Goal: Information Seeking & Learning: Learn about a topic

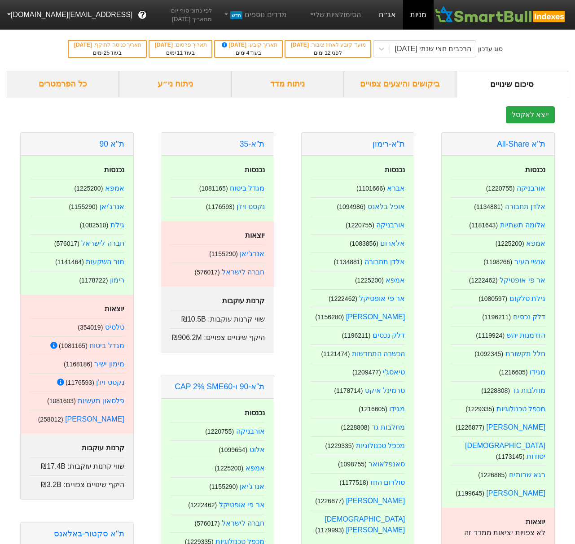
click at [396, 20] on link "אג״ח" at bounding box center [386, 15] width 31 height 30
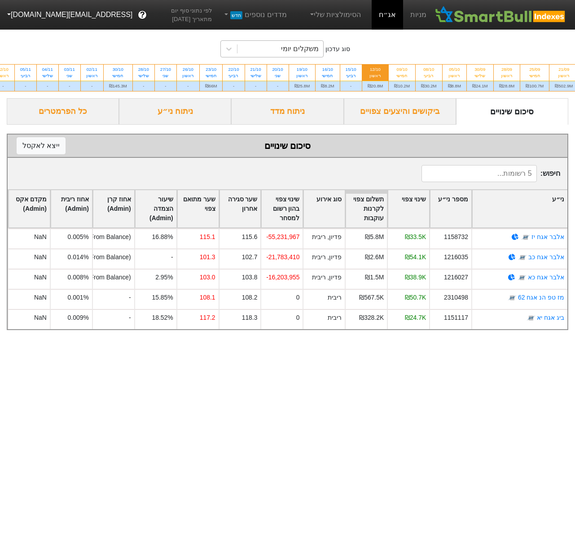
click at [273, 46] on div "משקלים יומי" at bounding box center [280, 49] width 86 height 16
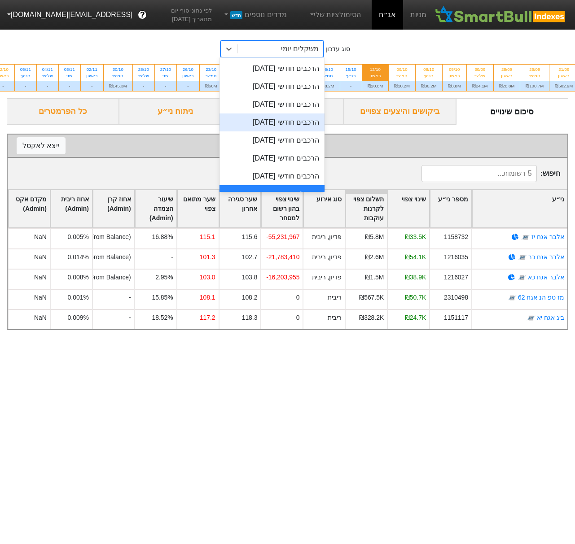
scroll to position [227, 0]
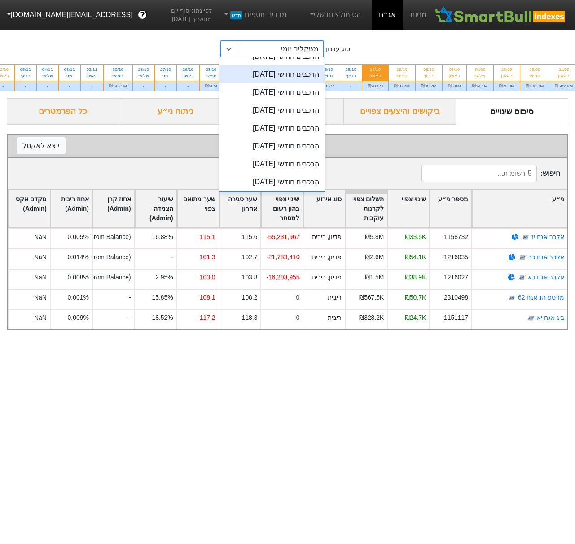
click at [287, 77] on div "הרכבים חודשי [DATE]" at bounding box center [271, 74] width 105 height 18
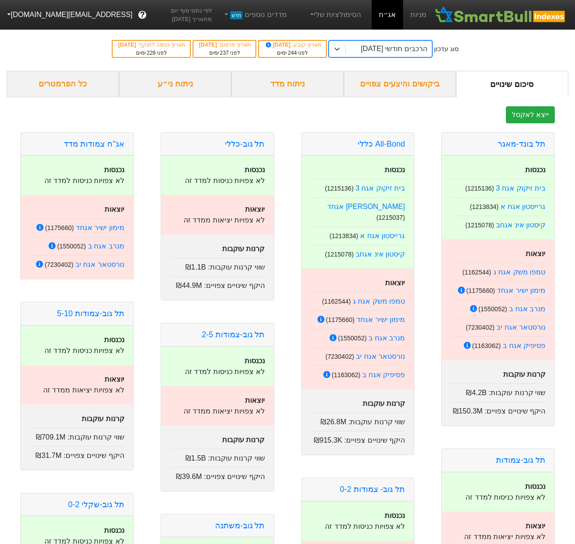
click at [422, 87] on div "ביקושים והיצעים צפויים" at bounding box center [400, 84] width 112 height 26
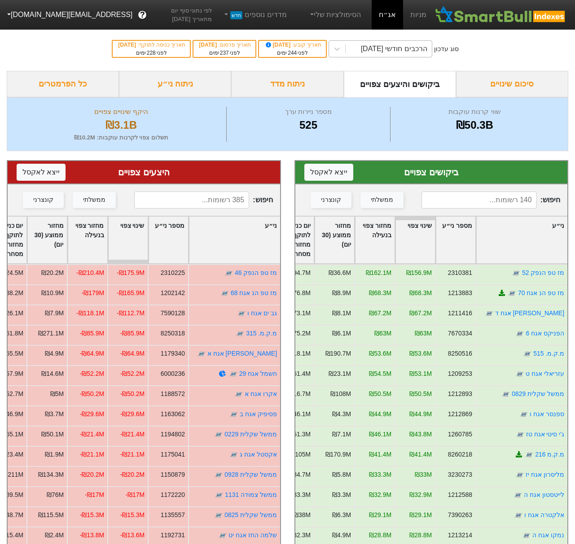
click at [388, 45] on div "הרכבים חודשי [DATE]" at bounding box center [394, 49] width 66 height 11
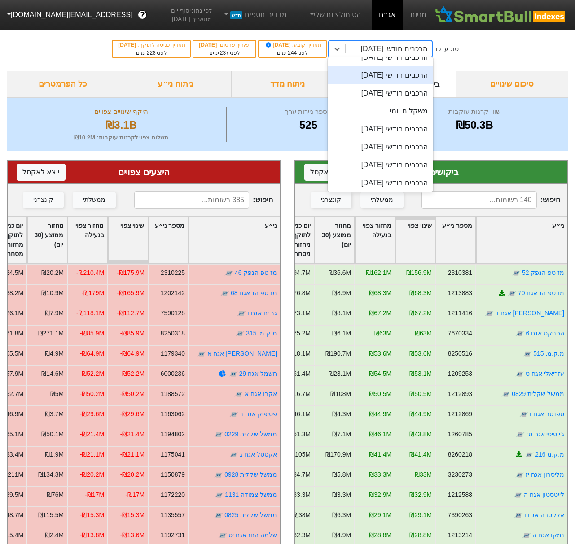
scroll to position [371, 0]
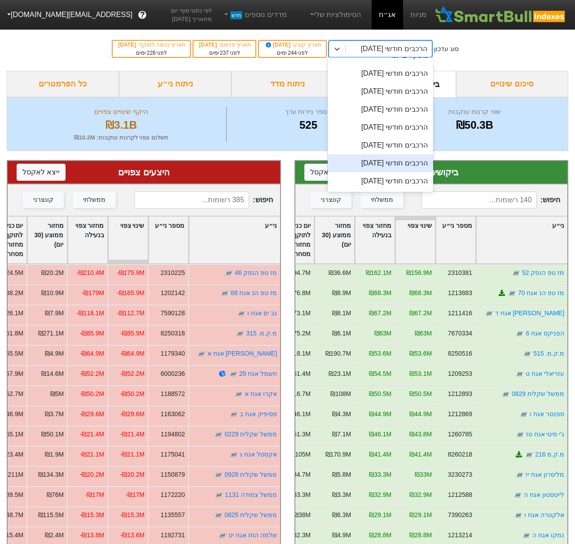
click at [418, 166] on div "הרכבים חודשי [DATE]" at bounding box center [379, 163] width 105 height 18
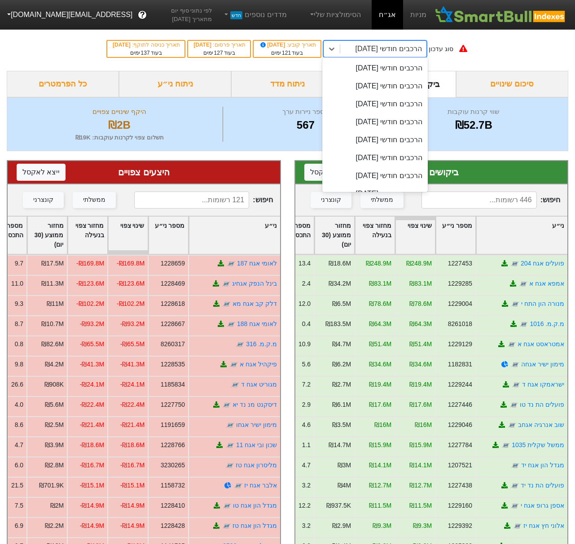
click at [421, 50] on div "הרכבים חודשי [DATE]" at bounding box center [388, 49] width 66 height 11
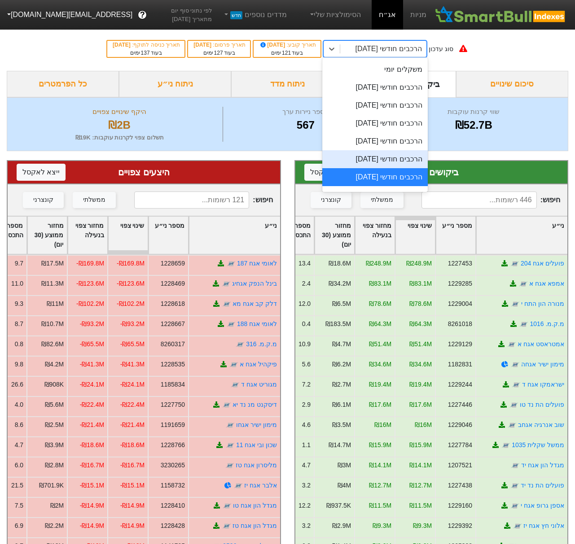
click at [404, 161] on div "הרכבים חודשי [DATE]" at bounding box center [374, 159] width 105 height 18
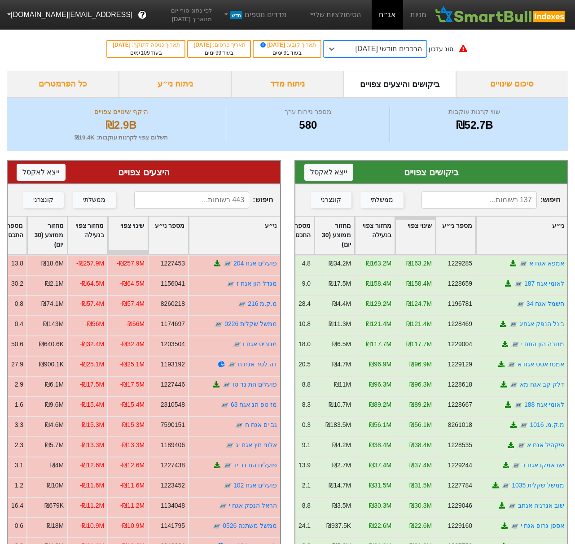
click at [420, 53] on div "הרכבים חודשי [DATE]" at bounding box center [388, 49] width 66 height 11
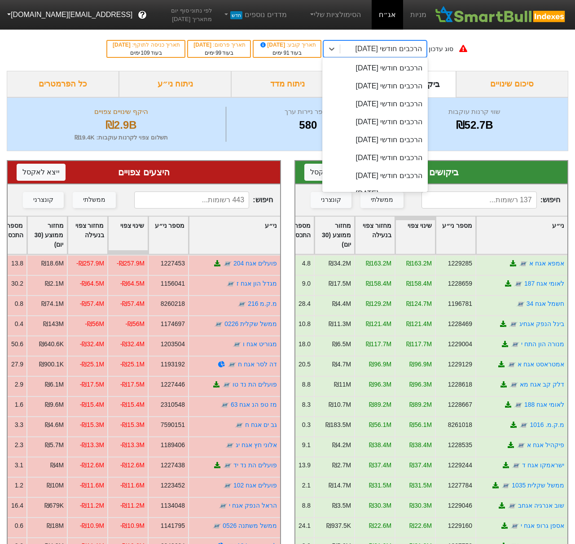
scroll to position [340, 0]
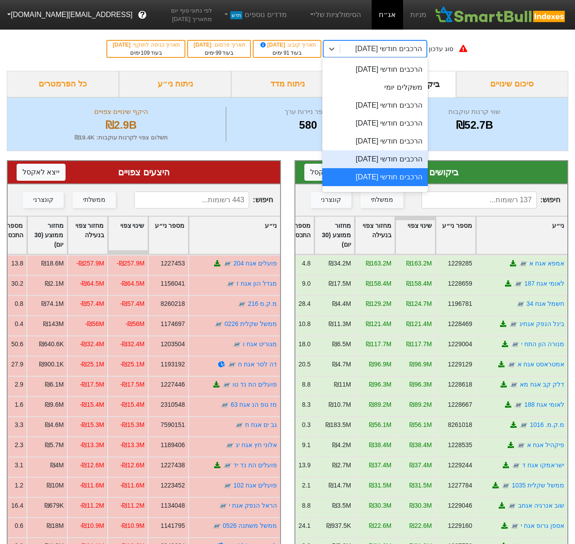
click at [415, 155] on div "הרכבים חודשי [DATE]" at bounding box center [374, 159] width 105 height 18
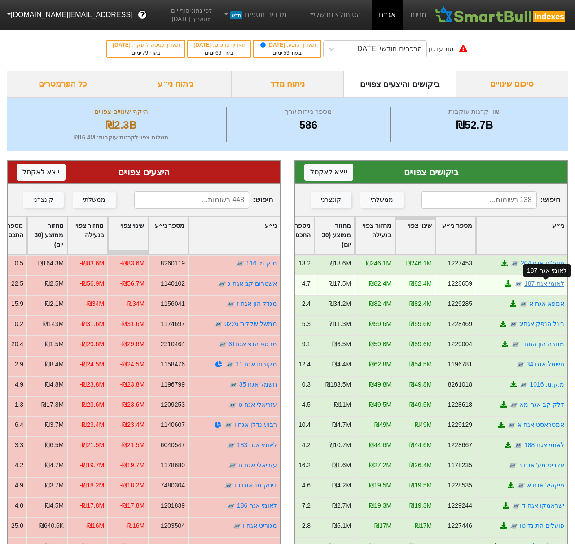
click at [547, 282] on link "לאומי אגח 187" at bounding box center [544, 283] width 40 height 7
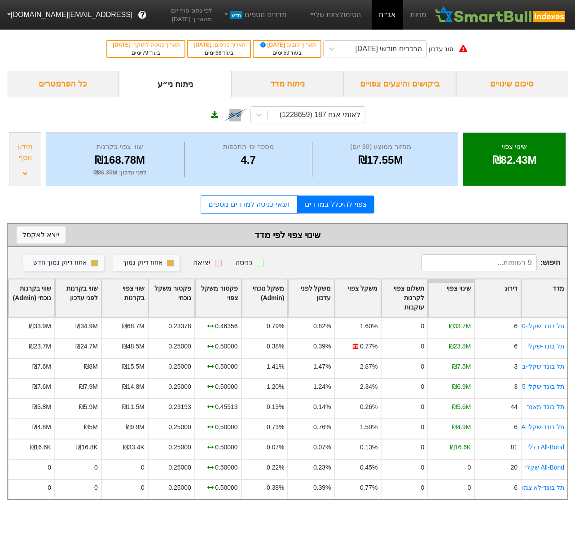
click at [423, 83] on div "ביקושים והיצעים צפויים" at bounding box center [400, 84] width 112 height 26
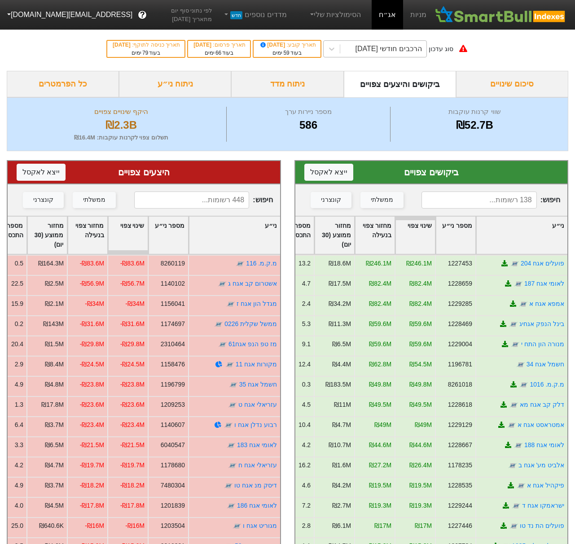
click at [399, 44] on div "הרכבים חודשי [DATE]" at bounding box center [388, 49] width 66 height 11
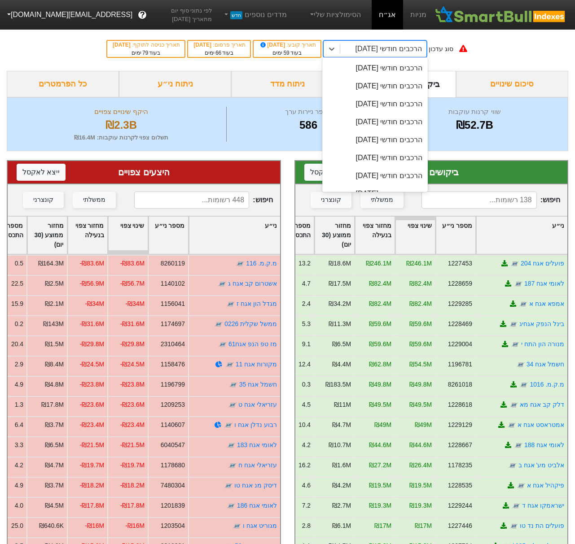
scroll to position [322, 0]
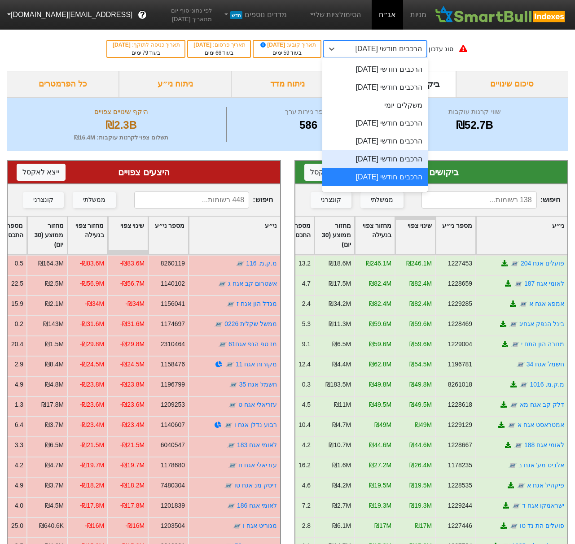
click at [405, 153] on div "הרכבים חודשי [DATE]" at bounding box center [374, 159] width 105 height 18
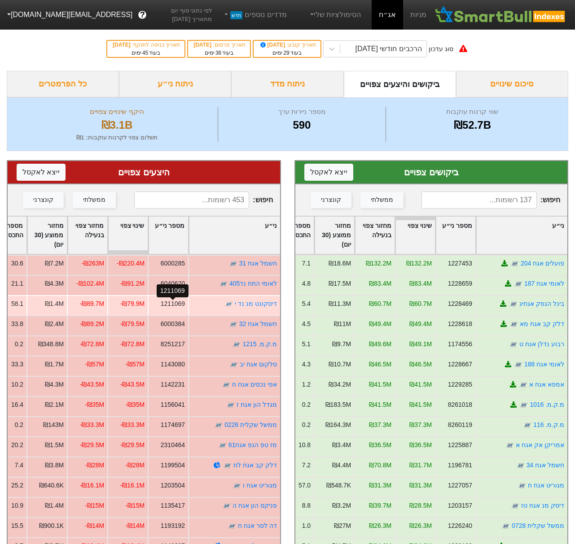
click at [178, 303] on div "1211069" at bounding box center [172, 303] width 24 height 9
copy div "1211069"
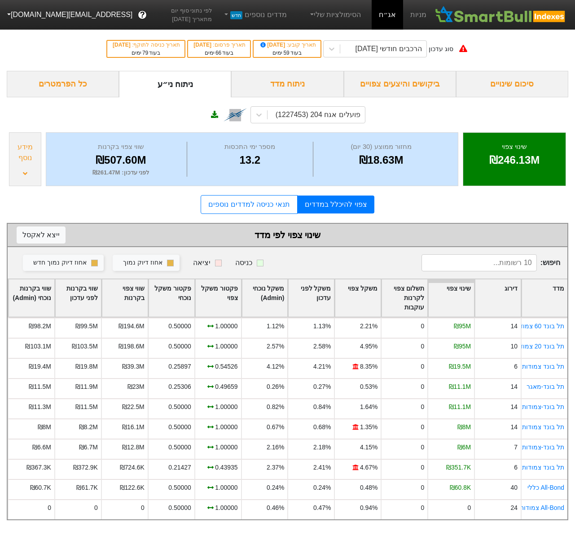
click at [413, 39] on div "סוג עדכון הרכבים חודשי [DATE] תאריך קובע : [DATE] בעוד 59 ימים תאריך פרסום : [D…" at bounding box center [287, 49] width 575 height 44
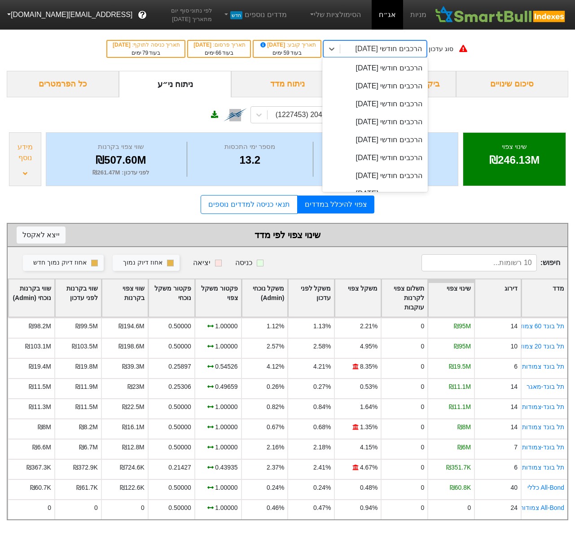
click at [415, 53] on div "הרכבים חודשי [DATE]" at bounding box center [388, 49] width 66 height 11
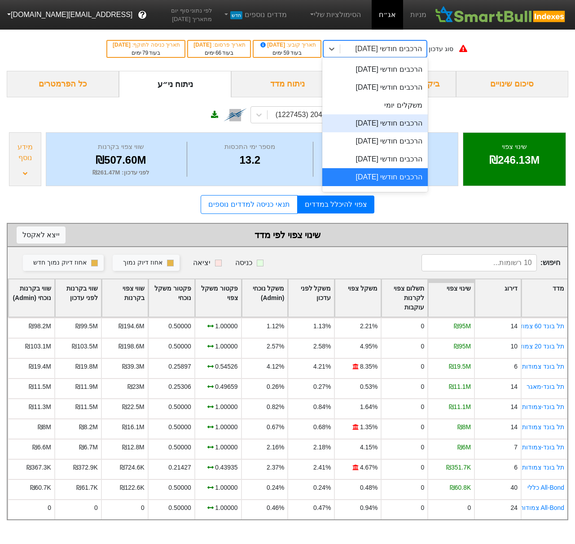
scroll to position [333, 0]
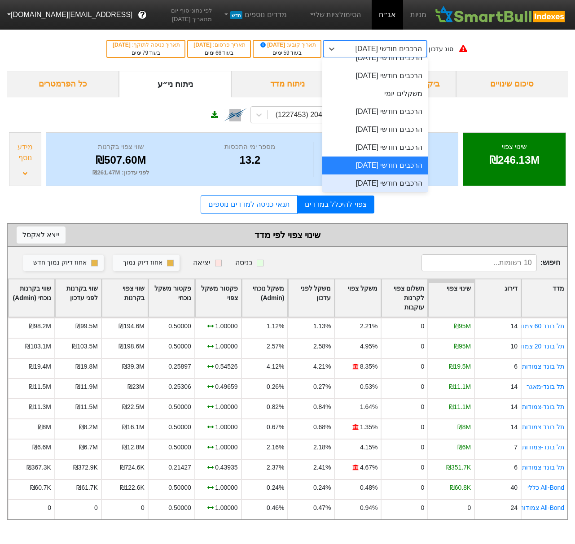
click at [421, 185] on div "הרכבים חודשי [DATE]" at bounding box center [374, 183] width 105 height 18
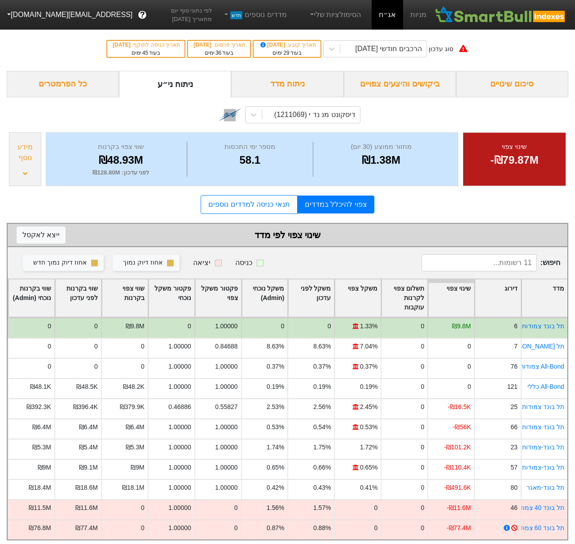
scroll to position [0, 0]
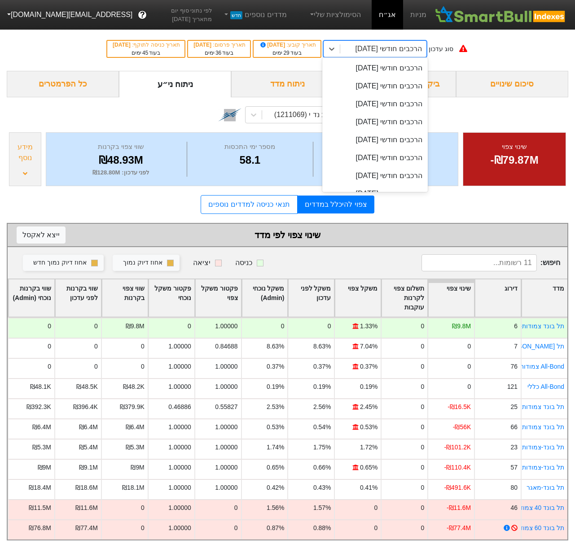
click at [409, 53] on div "הרכבים חודשי [DATE]" at bounding box center [388, 49] width 66 height 11
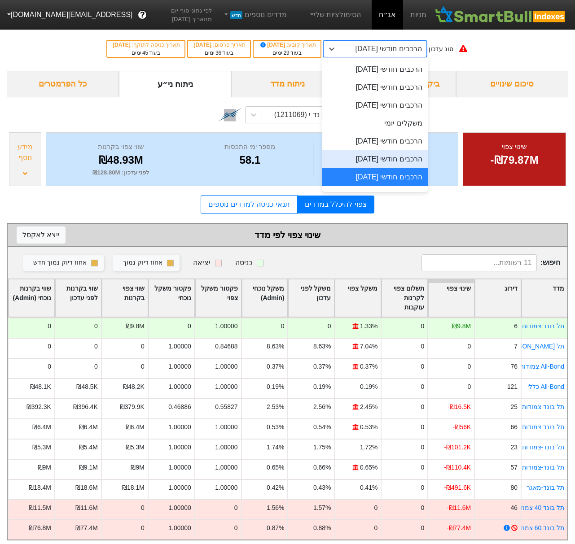
click at [405, 159] on div "הרכבים חודשי [DATE]" at bounding box center [374, 159] width 105 height 18
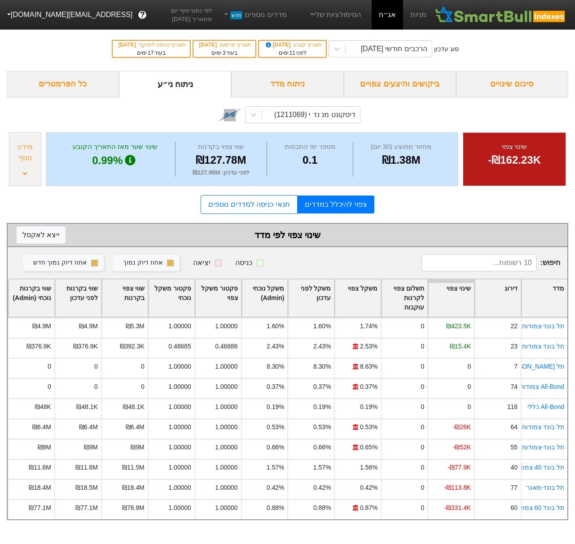
click at [394, 78] on div "ביקושים והיצעים צפויים" at bounding box center [400, 84] width 112 height 26
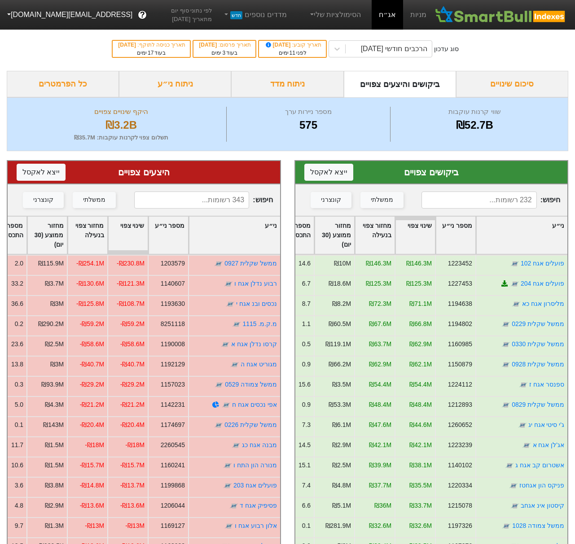
click at [511, 83] on div "סיכום שינויים" at bounding box center [512, 84] width 112 height 26
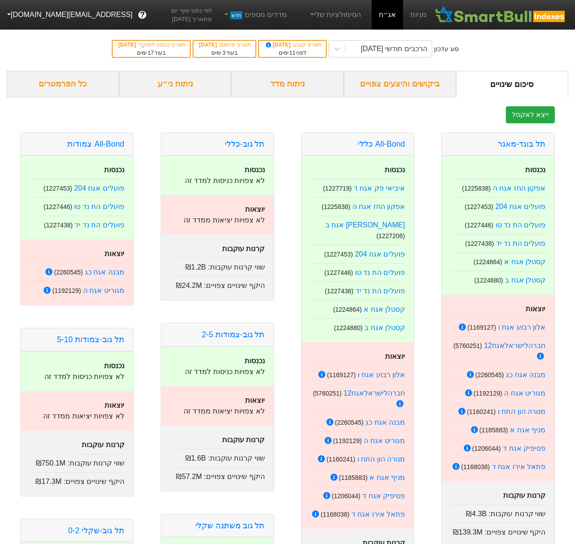
click at [396, 87] on div "ביקושים והיצעים צפויים" at bounding box center [400, 84] width 112 height 26
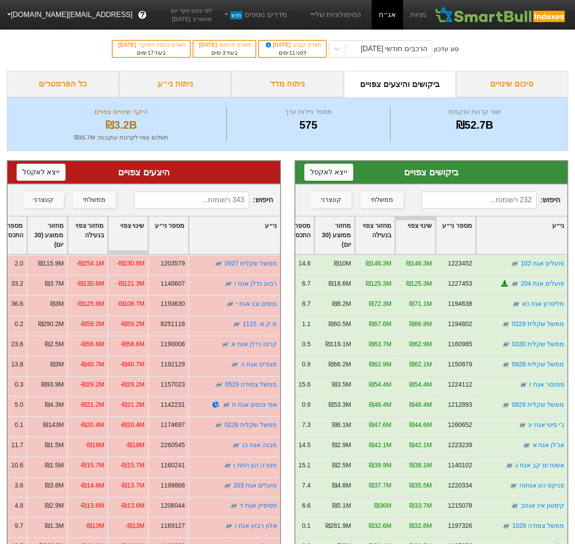
click at [192, 84] on div "ניתוח ני״ע" at bounding box center [175, 84] width 112 height 26
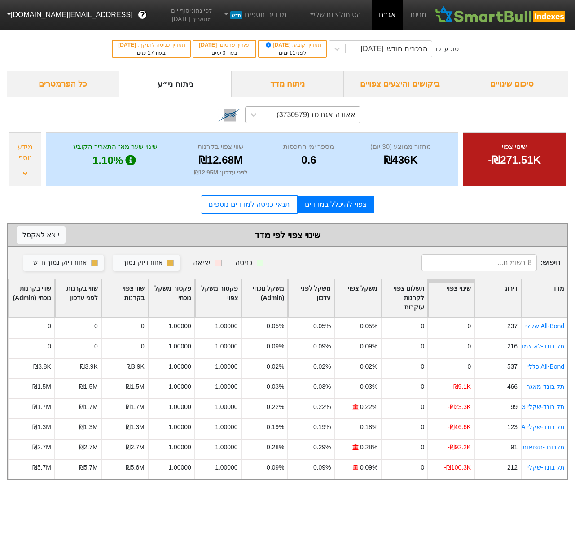
click at [309, 113] on div "אאורה אגח טז (3730579)" at bounding box center [315, 114] width 78 height 11
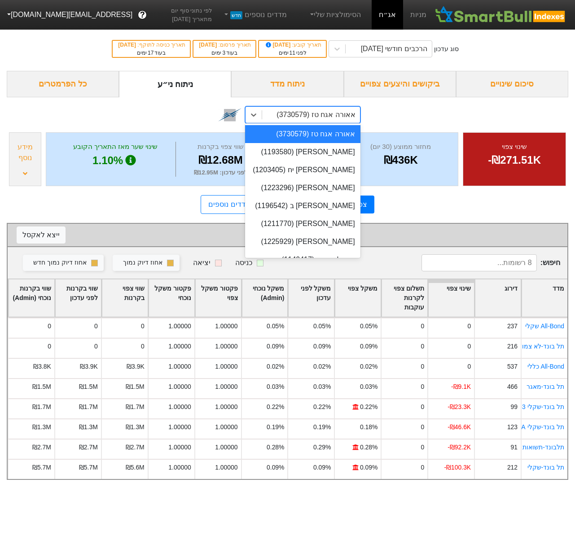
paste input "1222231"
type input "1222231"
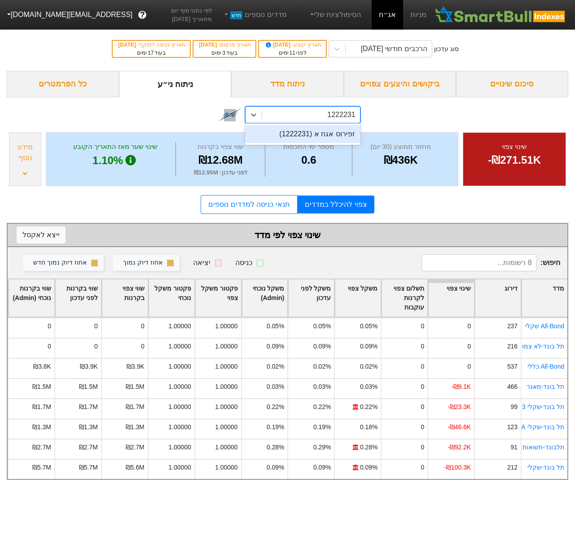
click at [316, 138] on div "זפירוס אגח א (1222231)" at bounding box center [302, 134] width 115 height 18
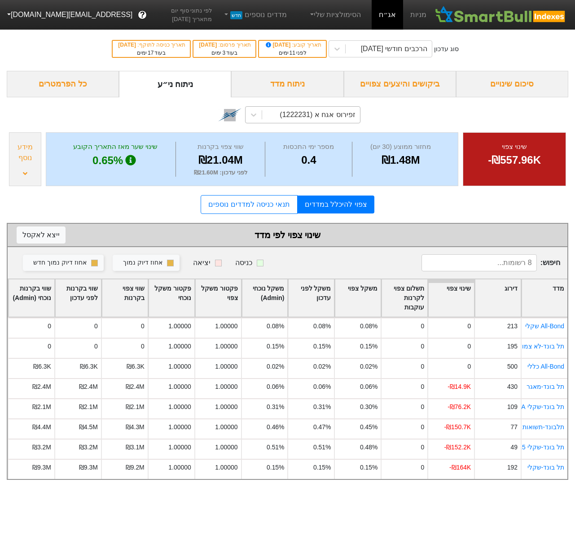
click at [23, 173] on icon at bounding box center [25, 173] width 4 height 3
